Goal: Information Seeking & Learning: Learn about a topic

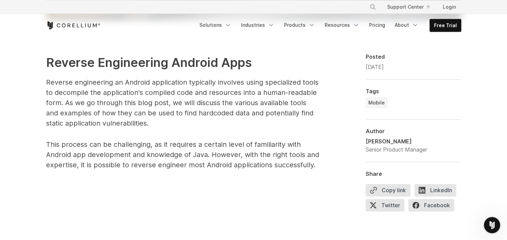
scroll to position [383, 0]
click at [225, 152] on p "This process can be challenging, as it requires a certain level of familiarity …" at bounding box center [182, 154] width 273 height 31
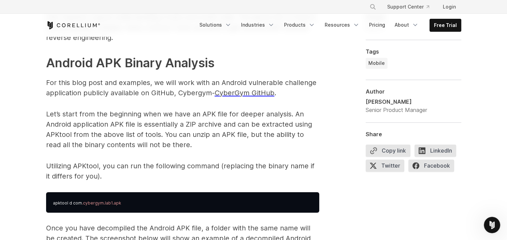
scroll to position [1000, 0]
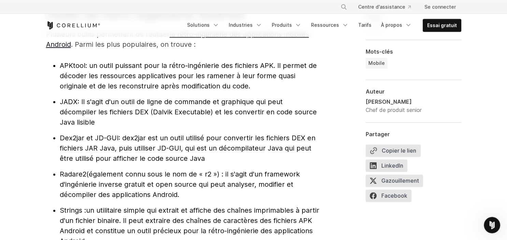
scroll to position [783, 0]
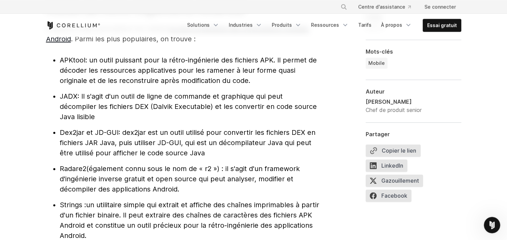
click at [63, 92] on span "JADX" at bounding box center [69, 96] width 18 height 8
copy li "JADX"
click at [74, 128] on span "Dex2jar et JD-GUI" at bounding box center [89, 132] width 59 height 8
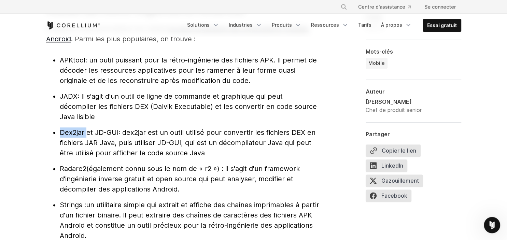
click at [60, 127] on li "Dex2jar et JD-GUI : dex2jar est un outil utilisé pour convertir les fichiers DE…" at bounding box center [190, 142] width 260 height 31
click at [65, 128] on span "Dex2jar et JD-GUI" at bounding box center [89, 132] width 59 height 8
drag, startPoint x: 60, startPoint y: 122, endPoint x: 120, endPoint y: 125, distance: 59.8
click at [119, 128] on span "Dex2jar et JD-GUI" at bounding box center [89, 132] width 59 height 8
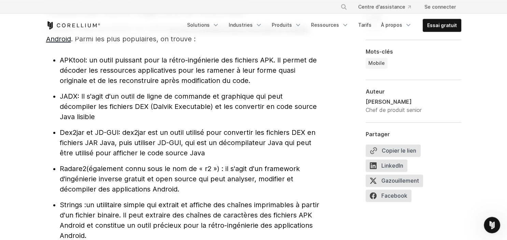
copy span "Dex2jar et JD-GUI"
click at [77, 165] on span "Radare2" at bounding box center [73, 169] width 27 height 8
copy li "Radare2"
